Goal: Task Accomplishment & Management: Complete application form

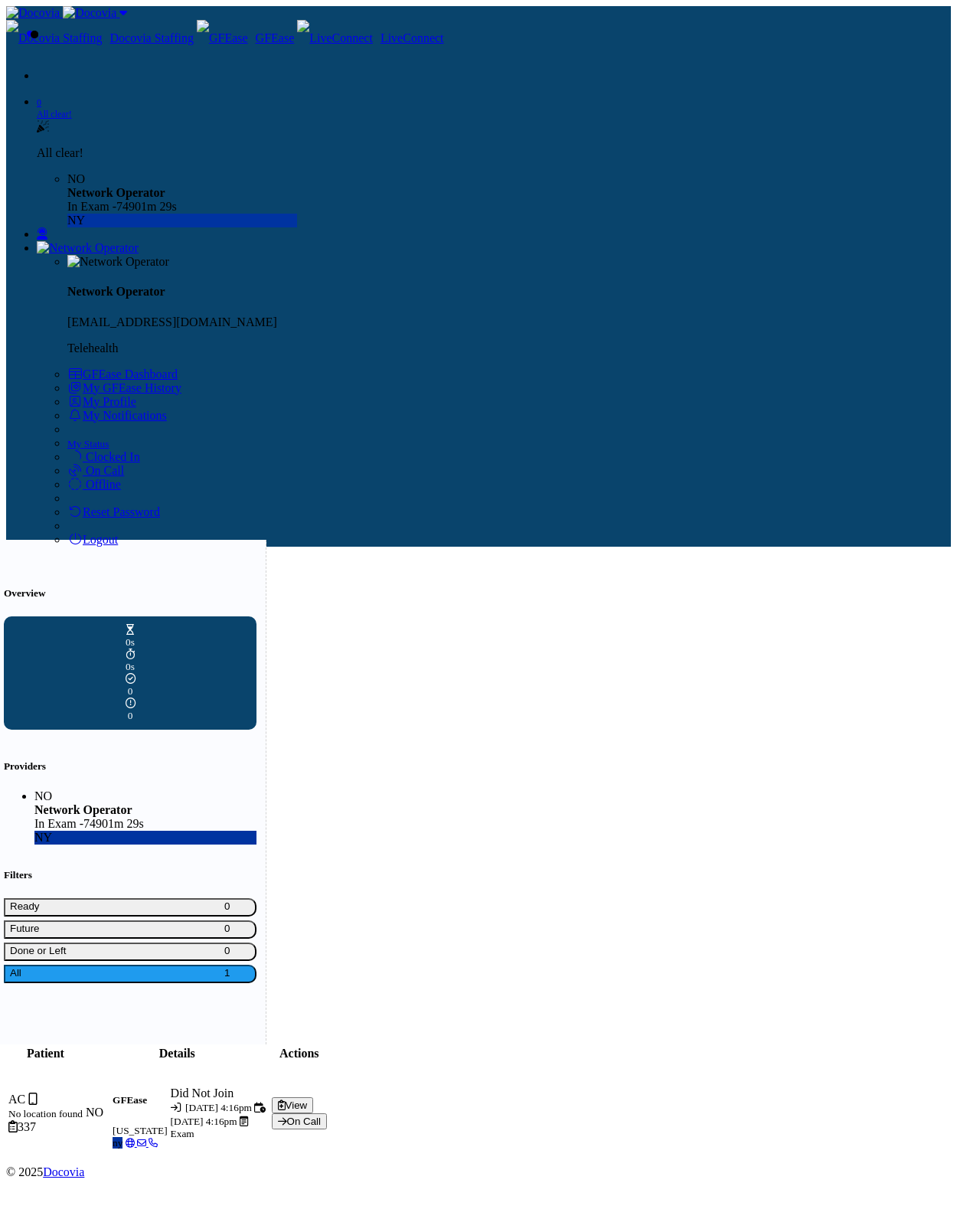
click at [860, 1044] on div "Patient Details Actions AC No location found 337 NO GFEase [US_STATE] [GEOGRAPH…" at bounding box center [478, 1105] width 945 height 121
click at [314, 1097] on button "View" at bounding box center [292, 1105] width 42 height 16
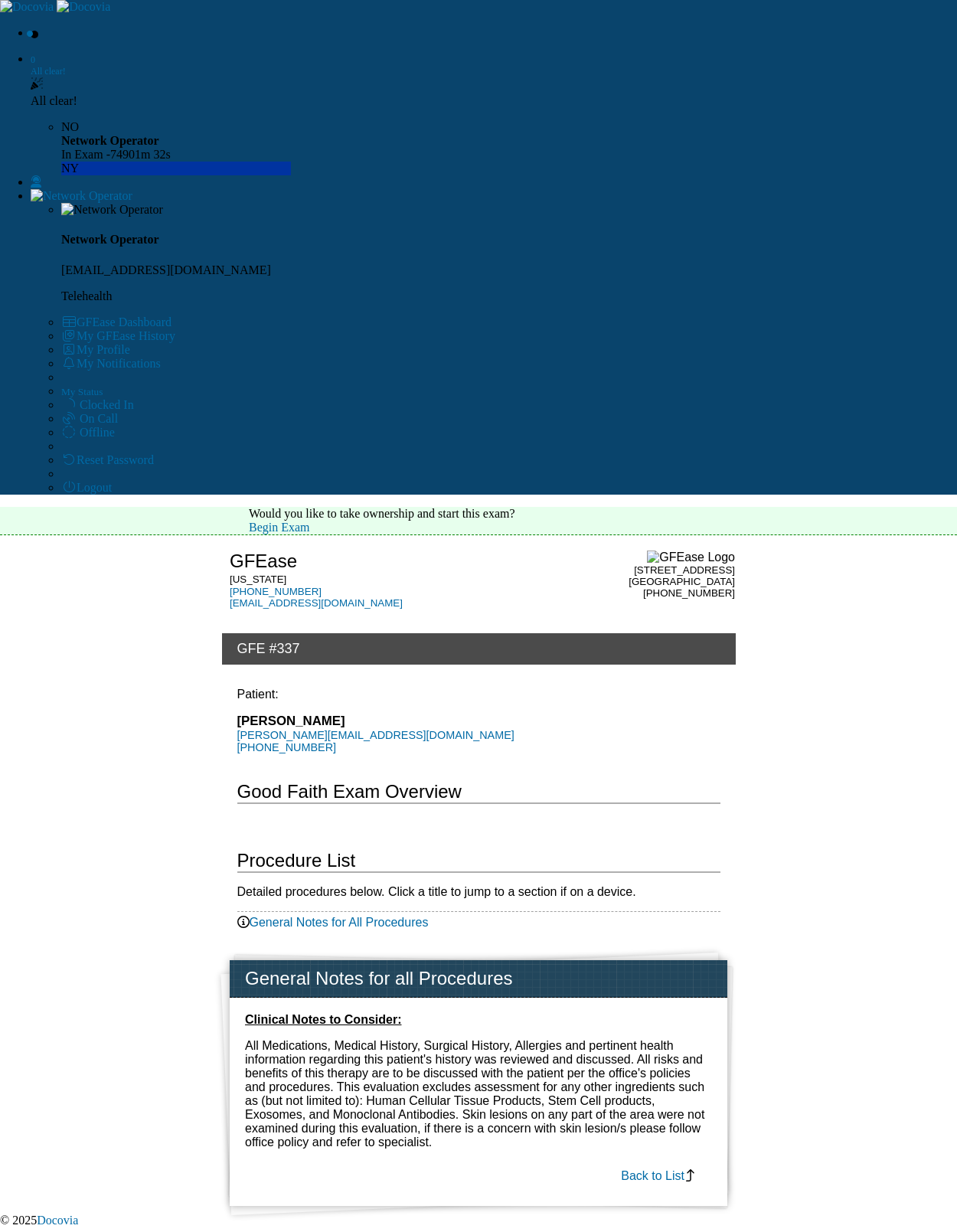
click at [310, 521] on link "Begin Exam" at bounding box center [279, 527] width 61 height 13
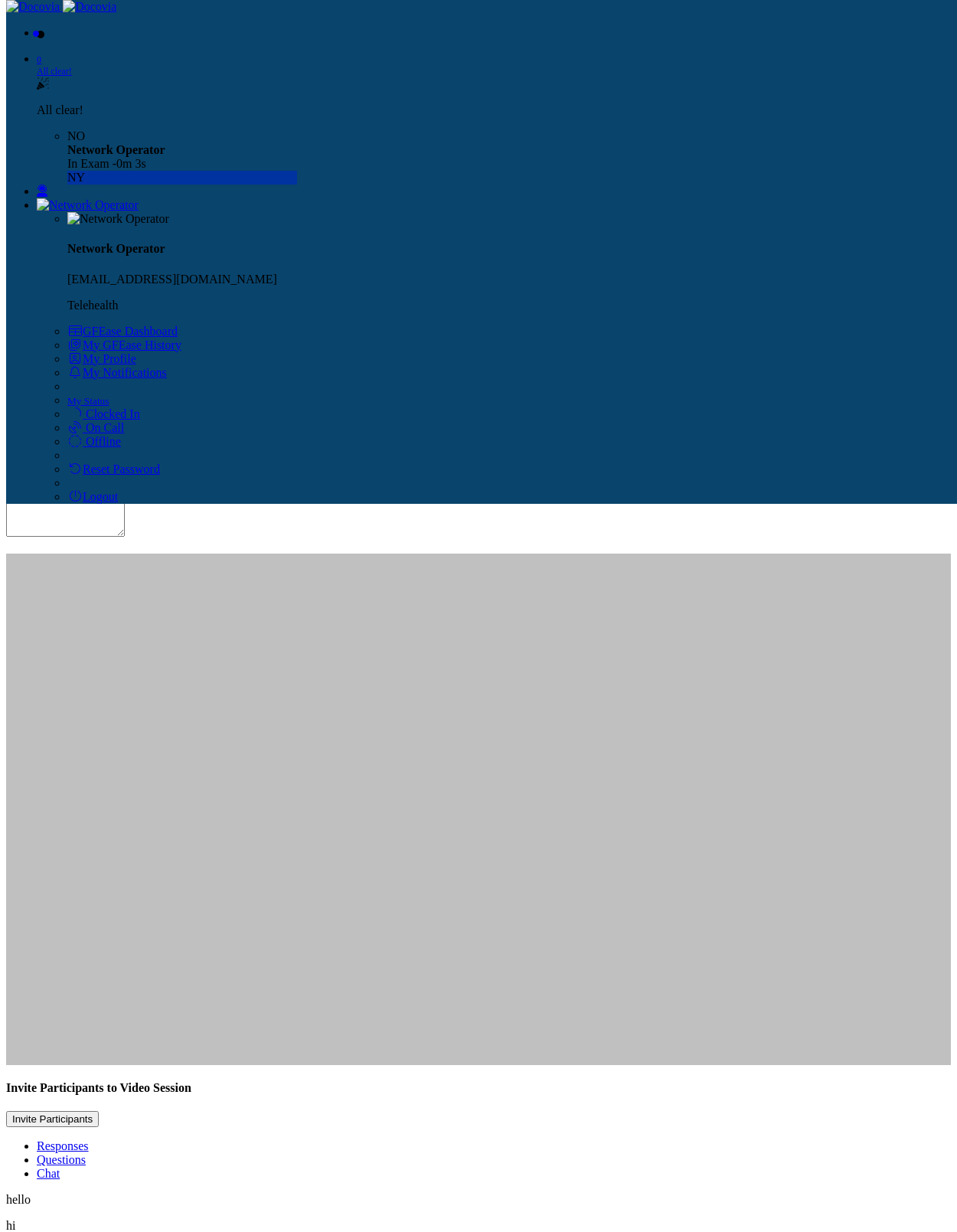
scroll to position [142, 0]
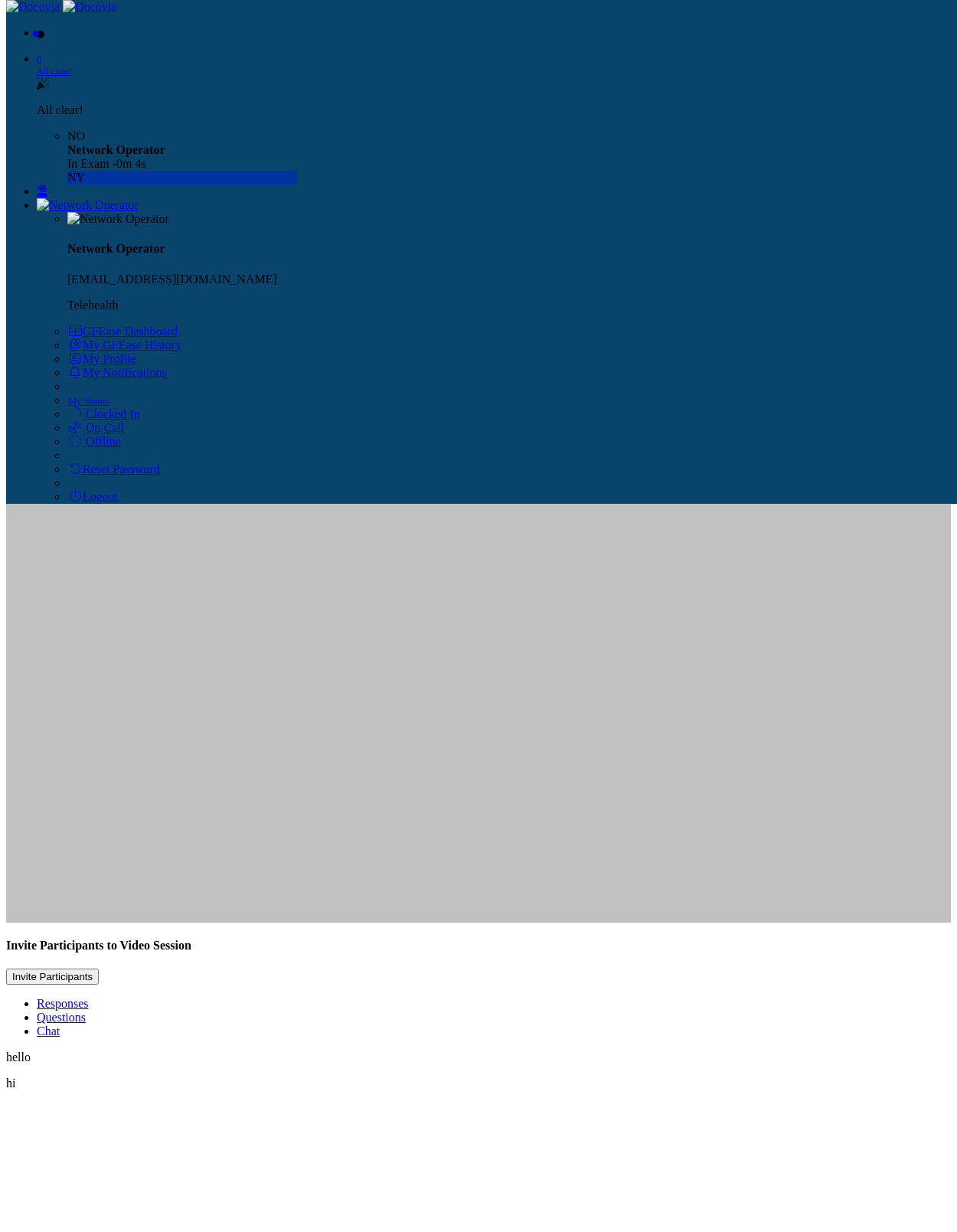
click at [500, 997] on div "Responses Questions Chat hello hi Continue No responses submitted. Connecting t…" at bounding box center [478, 1215] width 945 height 437
click at [86, 1010] on link "Questions" at bounding box center [61, 1017] width 49 height 13
click at [145, 1077] on input "Text entry" at bounding box center [91, 1085] width 108 height 15
type input "*"
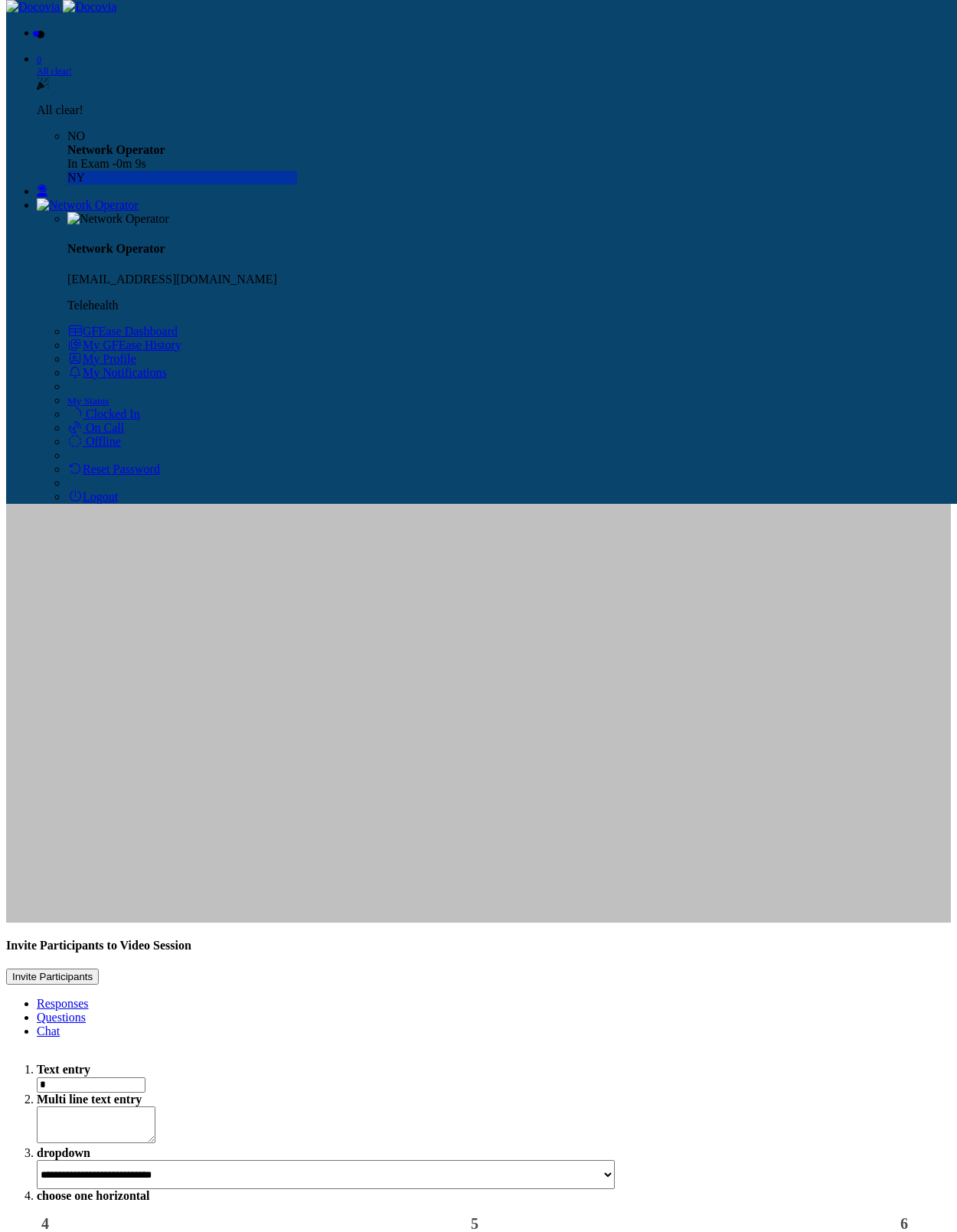
click at [156, 1107] on textarea "Multi line text entry" at bounding box center [96, 1124] width 119 height 37
type textarea "*"
click at [470, 1160] on select "**********" at bounding box center [325, 1174] width 578 height 29
select select "**"
click at [351, 1160] on select "**********" at bounding box center [325, 1174] width 578 height 29
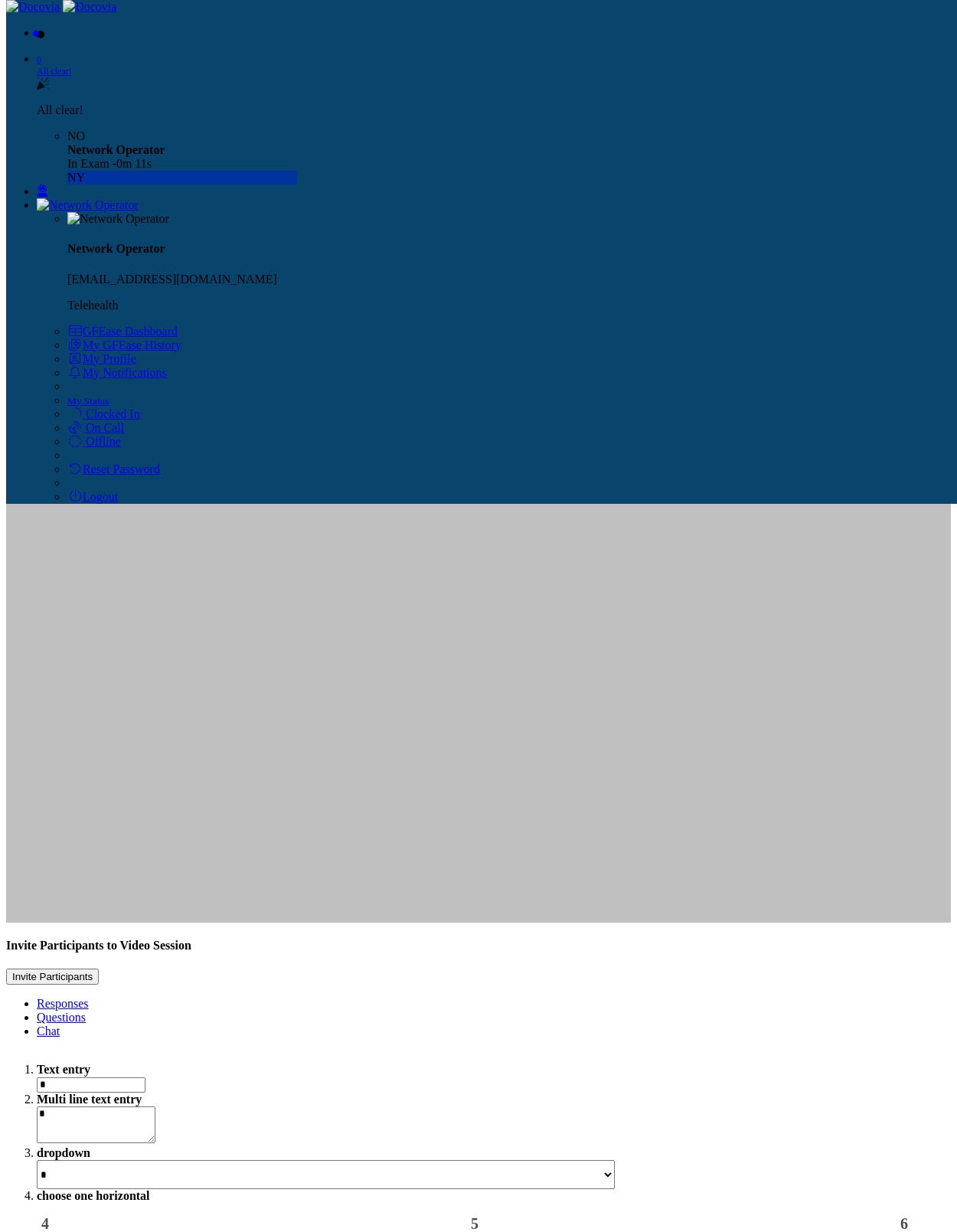
click at [79, 1215] on label "4" at bounding box center [60, 1224] width 39 height 18
click at [354, 957] on div "8" at bounding box center [493, 965] width 914 height 15
click at [64, 1034] on label "12" at bounding box center [50, 1041] width 27 height 13
click at [79, 1074] on label "1" at bounding box center [60, 1082] width 39 height 18
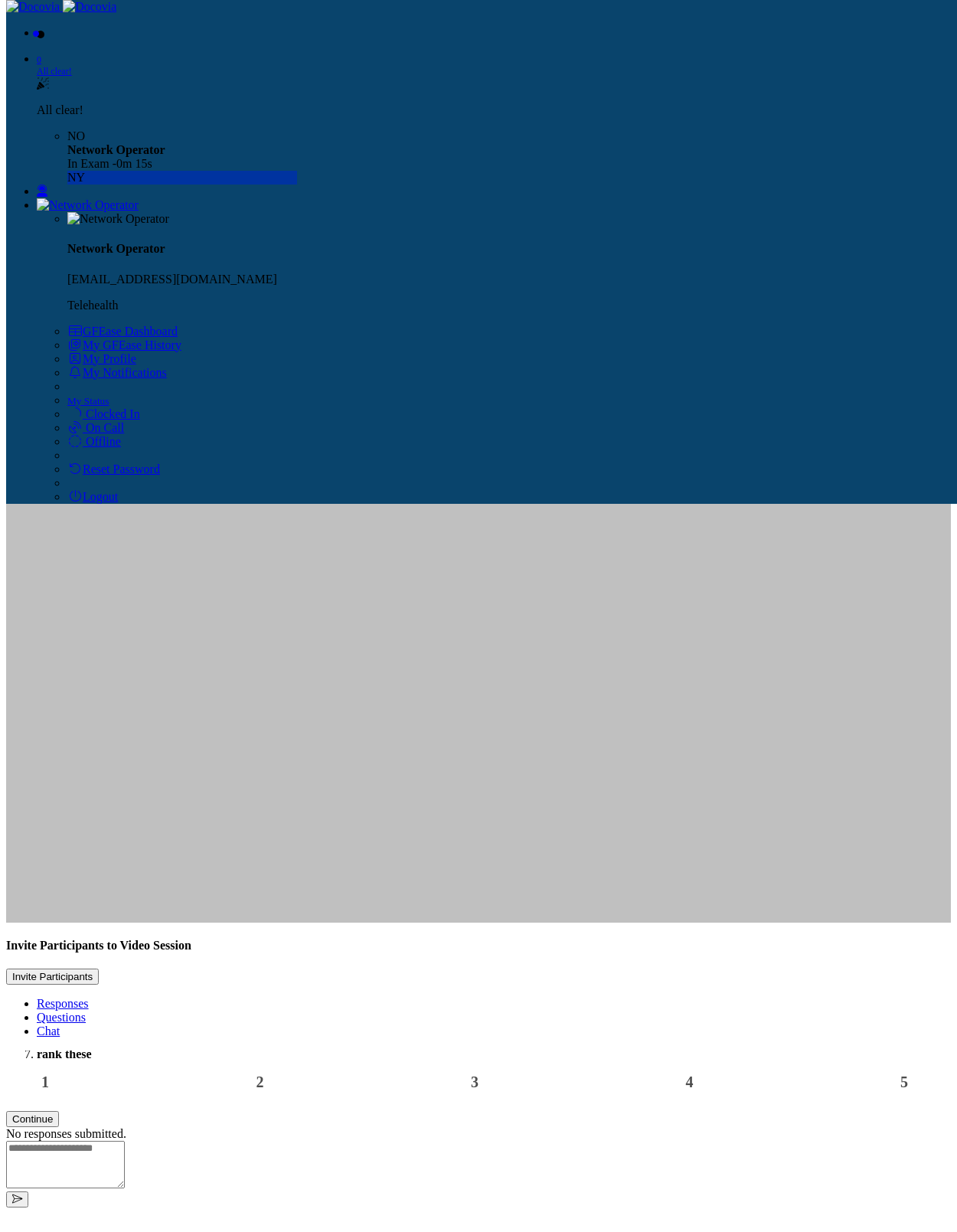
scroll to position [339, 0]
click at [58, 1085] on button "Continue" at bounding box center [32, 1092] width 53 height 16
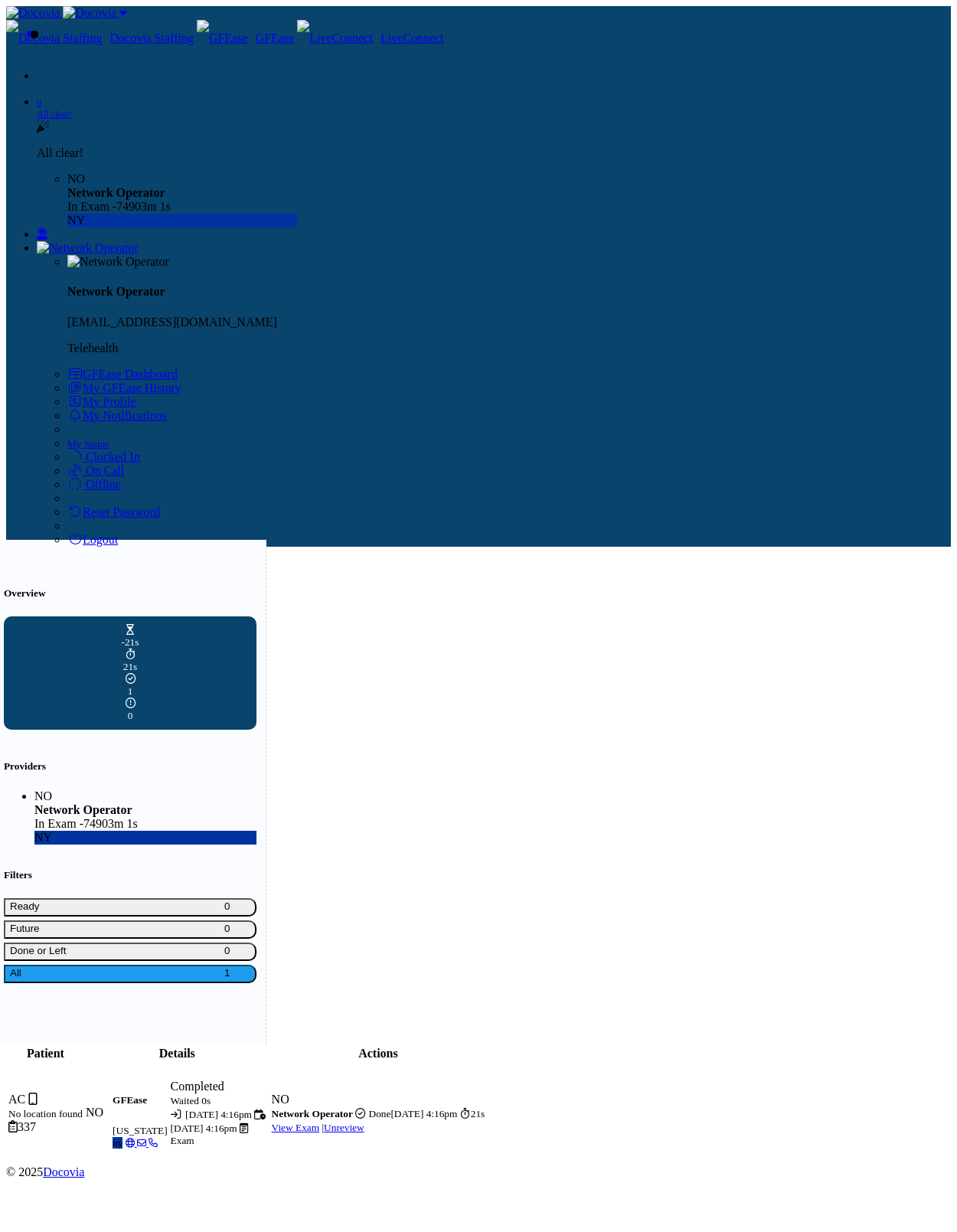
click at [139, 241] on img at bounding box center [88, 248] width 102 height 14
click at [118, 535] on link "Logout" at bounding box center [92, 540] width 51 height 13
